Goal: Download file/media

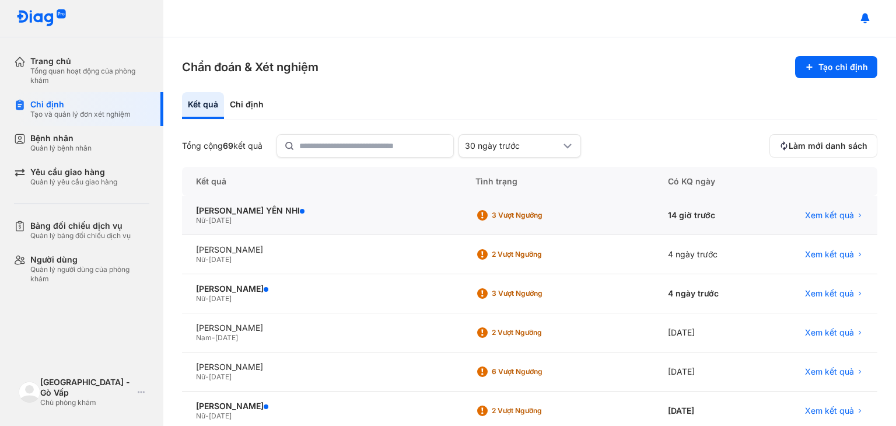
click at [268, 204] on div "[PERSON_NAME] YẾN NHI Nữ - [DATE]" at bounding box center [322, 215] width 280 height 39
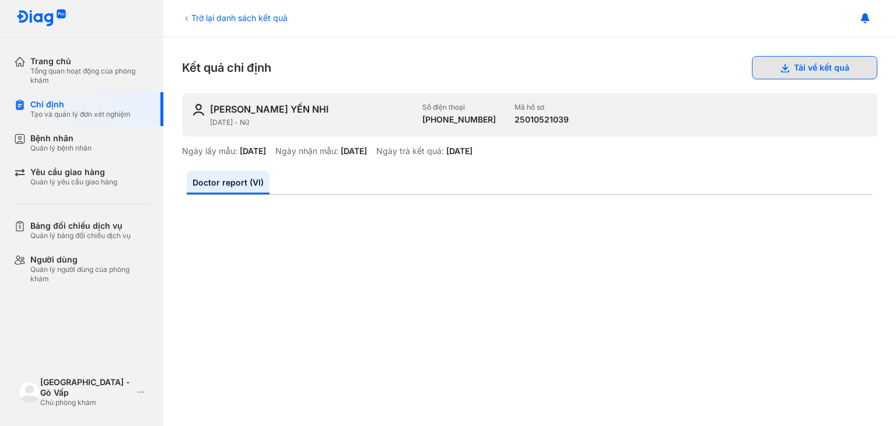
click at [791, 65] on button "Tải về kết quả" at bounding box center [814, 67] width 125 height 23
